Goal: Transaction & Acquisition: Book appointment/travel/reservation

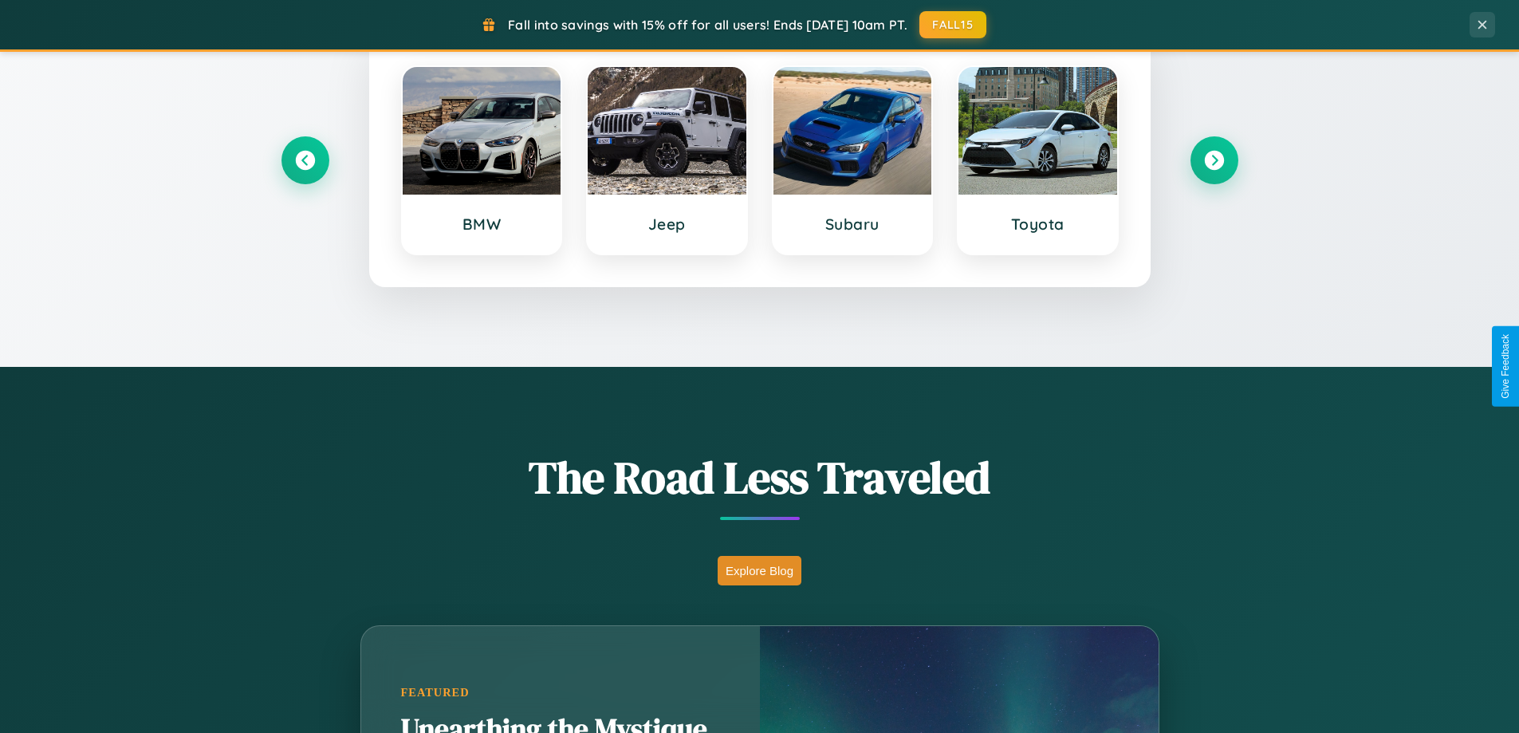
scroll to position [1097, 0]
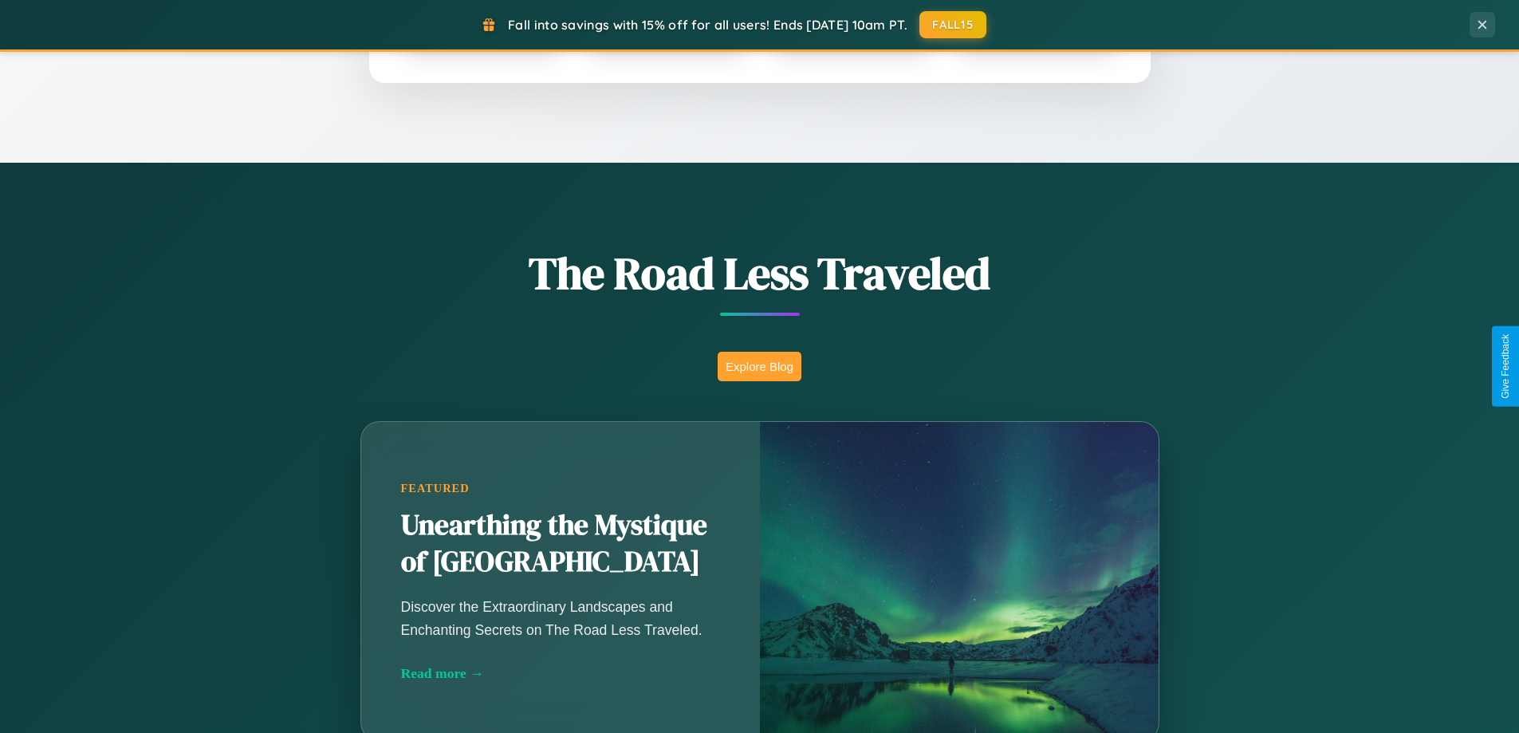
click at [759, 366] on button "Explore Blog" at bounding box center [760, 367] width 84 height 30
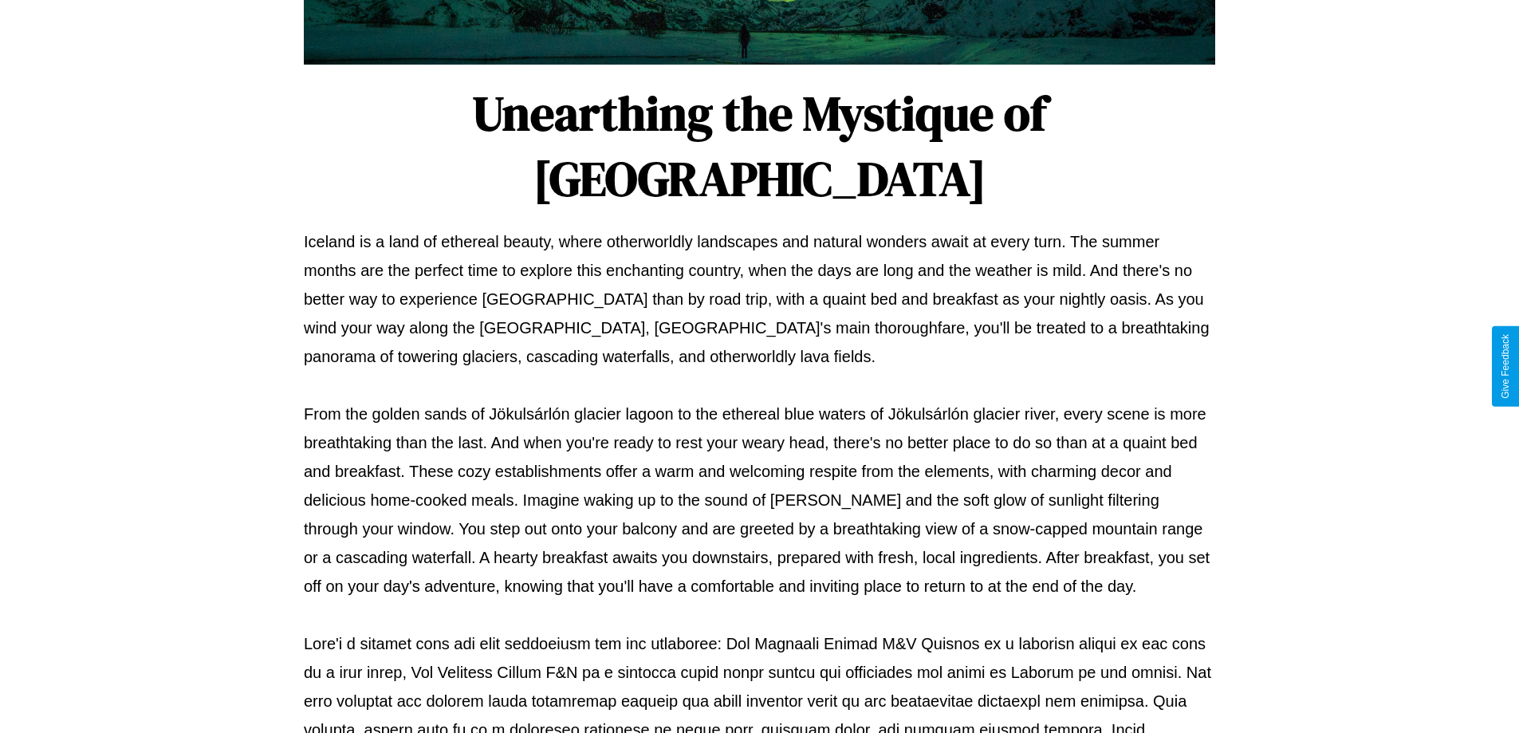
scroll to position [516, 0]
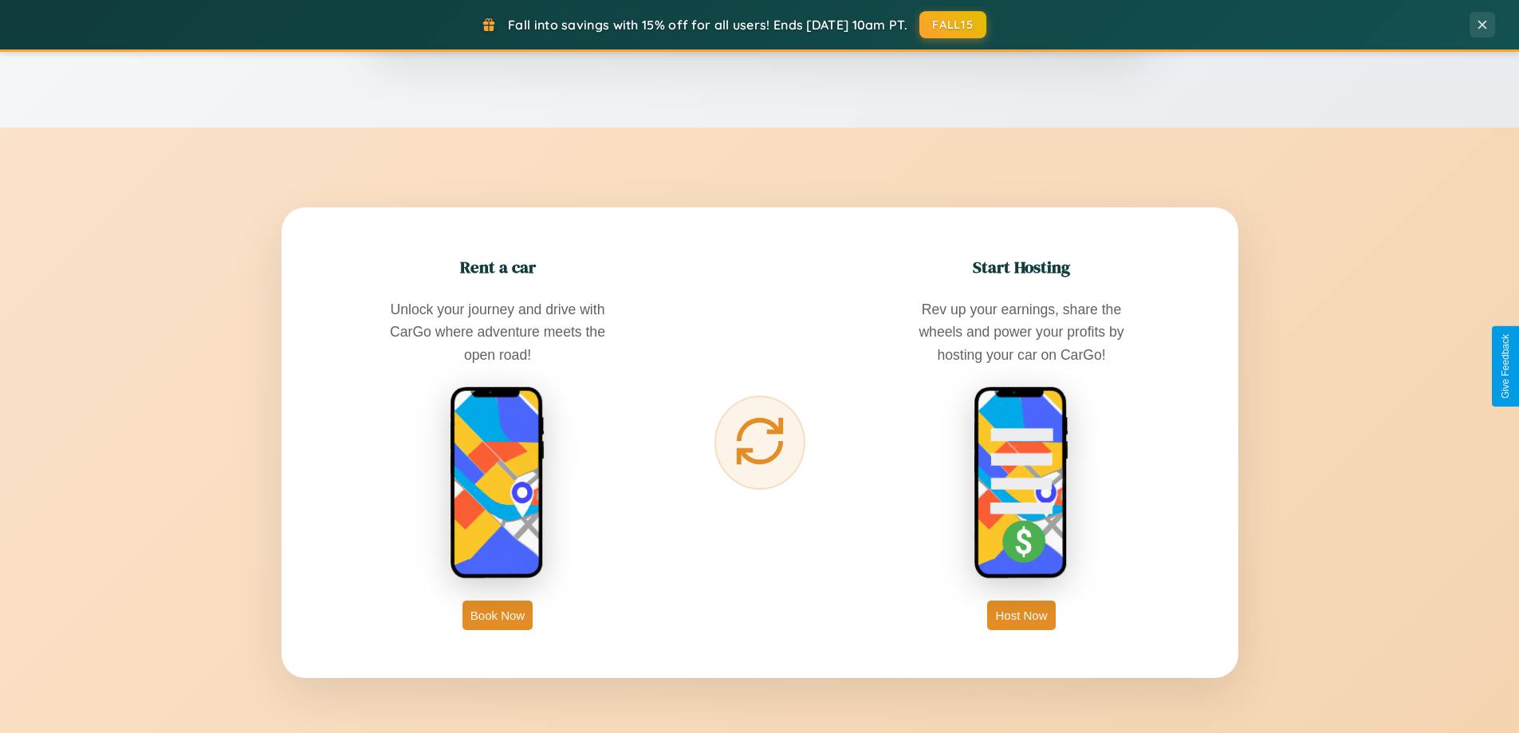
scroll to position [2562, 0]
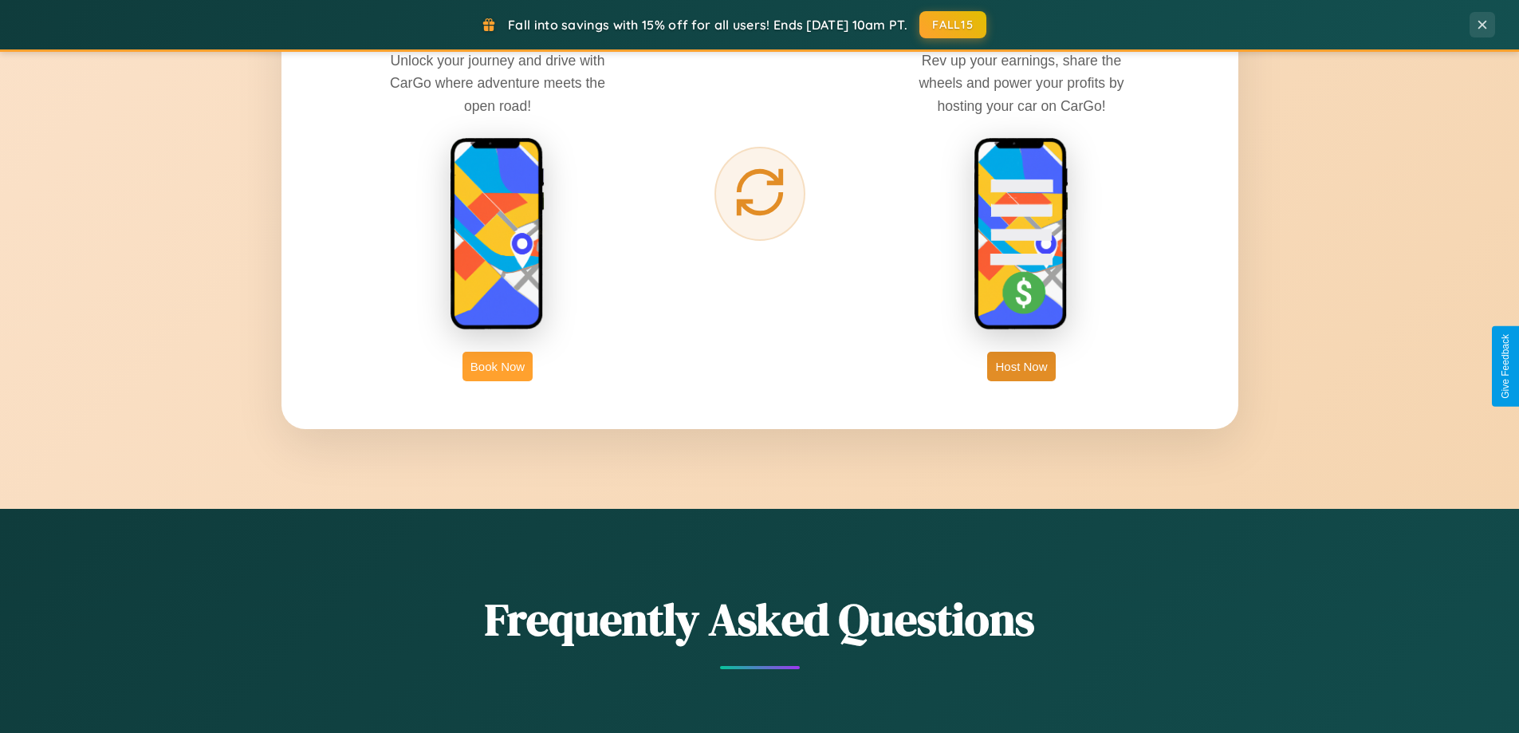
click at [498, 366] on button "Book Now" at bounding box center [498, 367] width 70 height 30
